Goal: Transaction & Acquisition: Book appointment/travel/reservation

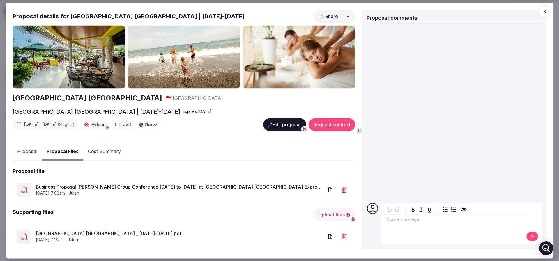
scroll to position [56, 0]
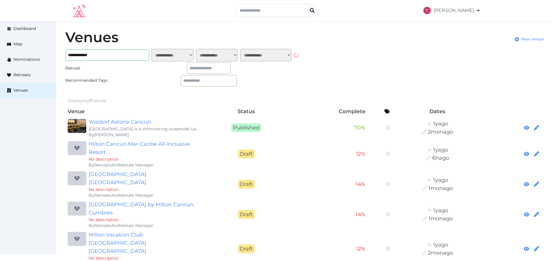
scroll to position [28, 0]
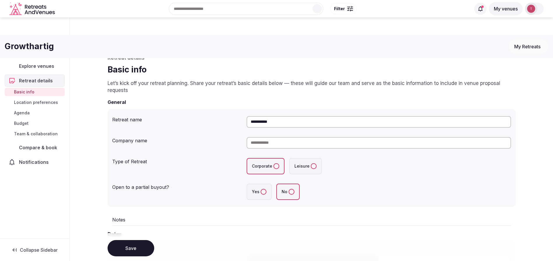
scroll to position [80, 0]
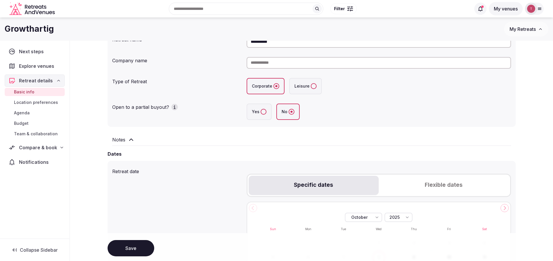
click at [130, 251] on button "Save" at bounding box center [130, 248] width 47 height 16
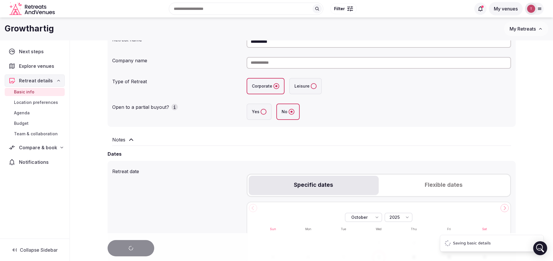
scroll to position [0, 0]
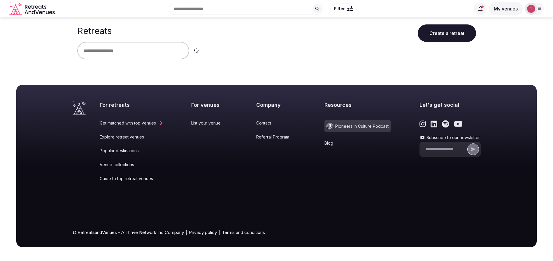
click at [117, 51] on input "text" at bounding box center [133, 50] width 112 height 17
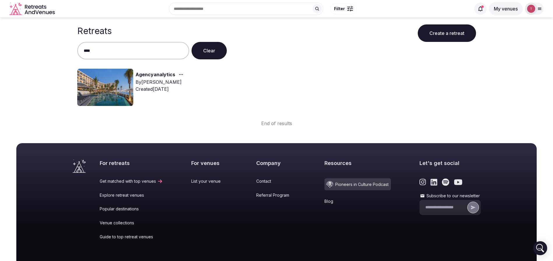
type input "****"
click at [123, 84] on img at bounding box center [105, 87] width 56 height 37
click at [145, 74] on link "Agencyanalytics" at bounding box center [155, 75] width 40 height 8
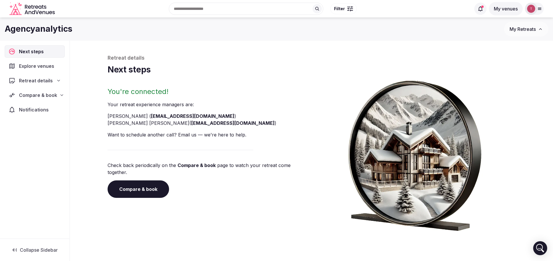
click at [144, 181] on link "Compare & book" at bounding box center [137, 189] width 61 height 17
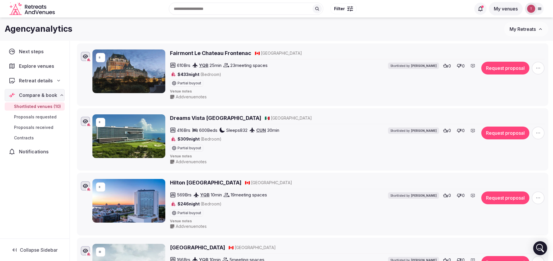
scroll to position [472, 0]
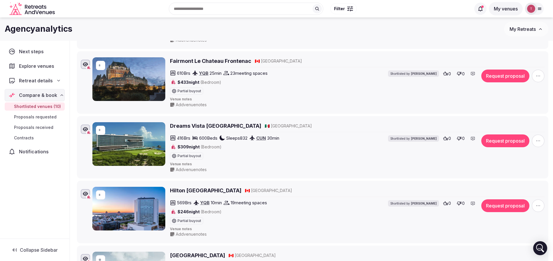
click at [539, 75] on icon "button" at bounding box center [538, 76] width 6 height 6
click at [516, 60] on button "Remove Venue" at bounding box center [522, 56] width 49 height 9
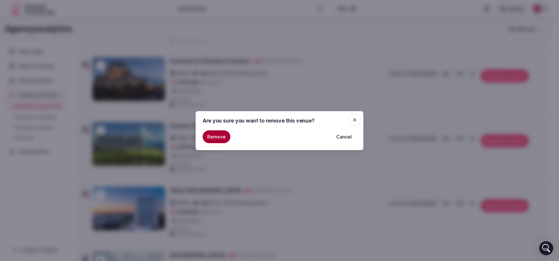
click at [225, 138] on button "Remove" at bounding box center [217, 136] width 28 height 13
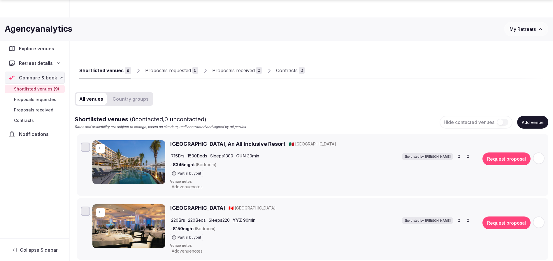
scroll to position [199, 0]
